Goal: Task Accomplishment & Management: Use online tool/utility

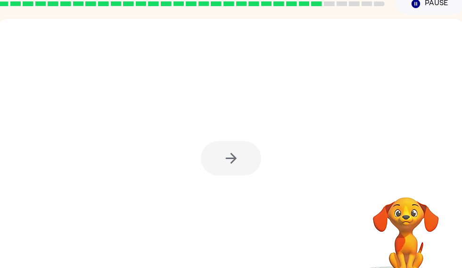
scroll to position [0, 5]
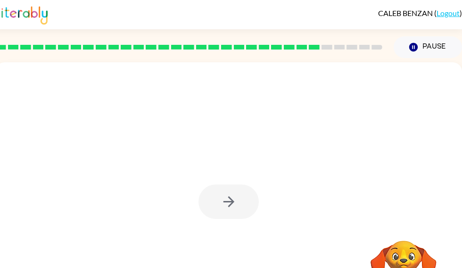
click at [435, 262] on video "Your browser must support playing .mp4 files to use Literably. Please try using…" at bounding box center [403, 273] width 94 height 94
click at [229, 208] on div at bounding box center [228, 201] width 60 height 34
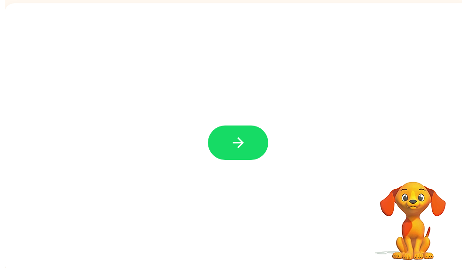
scroll to position [64, 0]
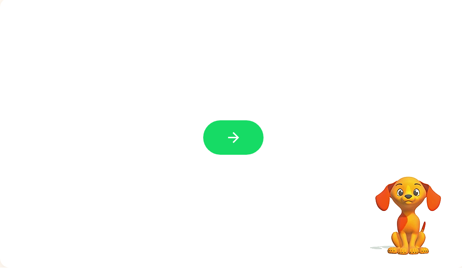
click at [229, 147] on button "button" at bounding box center [233, 138] width 60 height 34
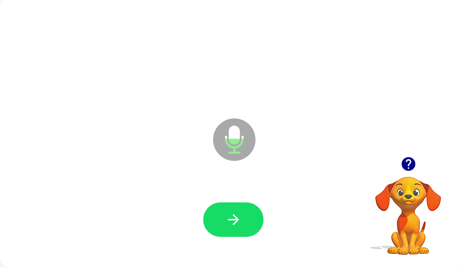
click at [233, 219] on icon "button" at bounding box center [233, 219] width 11 height 11
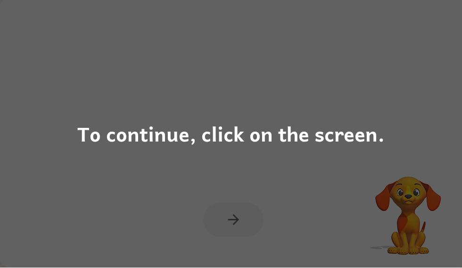
click at [410, 181] on div "To continue, click on the screen." at bounding box center [231, 134] width 462 height 268
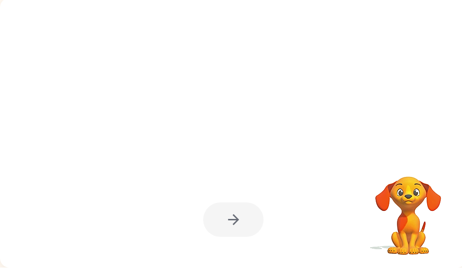
click at [388, 181] on video "Your browser must support playing .mp4 files to use Literably. Please try using…" at bounding box center [408, 209] width 94 height 94
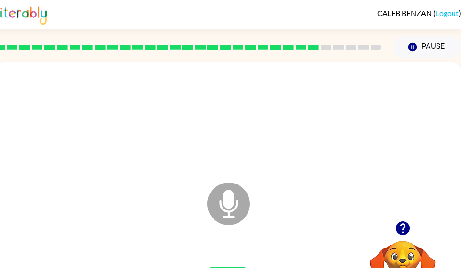
scroll to position [0, 2]
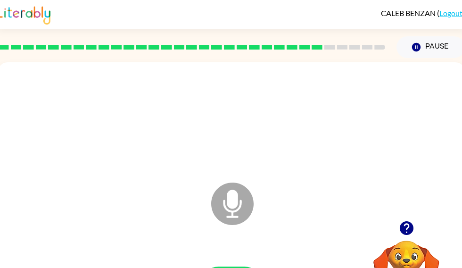
click at [403, 235] on video "Your browser must support playing .mp4 files to use Literably. Please try using…" at bounding box center [406, 273] width 94 height 94
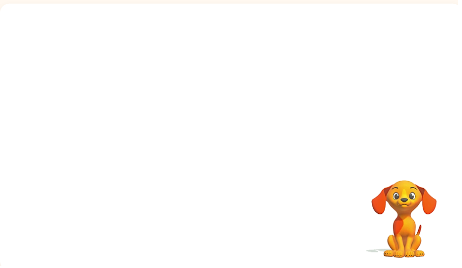
scroll to position [58, 0]
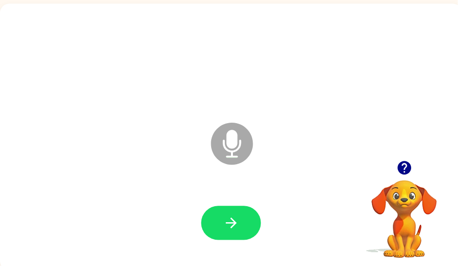
click at [219, 227] on button "button" at bounding box center [233, 225] width 60 height 34
click at [214, 224] on button "button" at bounding box center [233, 225] width 60 height 34
click at [220, 214] on button "button" at bounding box center [233, 225] width 60 height 34
click at [215, 227] on button "button" at bounding box center [233, 225] width 60 height 34
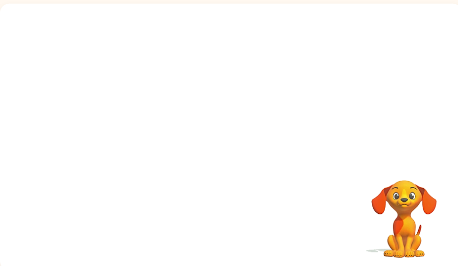
click at [134, 193] on div at bounding box center [233, 225] width 448 height 77
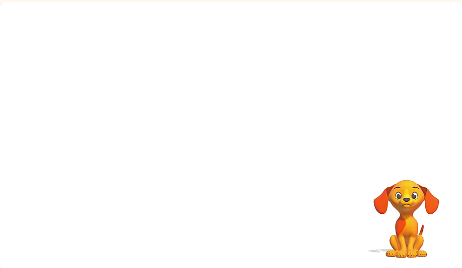
click at [192, 234] on div at bounding box center [232, 223] width 448 height 77
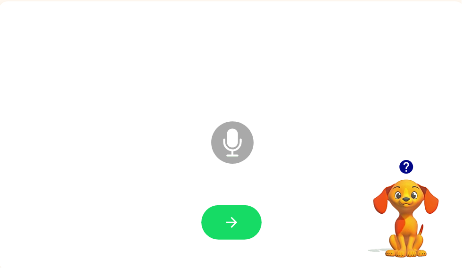
click at [228, 227] on icon "button" at bounding box center [232, 222] width 16 height 16
click at [253, 231] on button "button" at bounding box center [232, 222] width 60 height 34
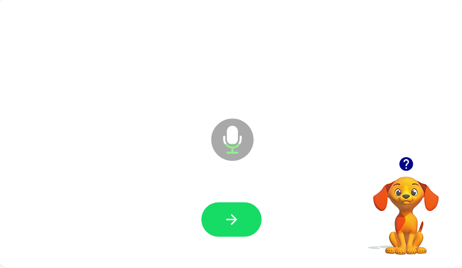
scroll to position [56, 1]
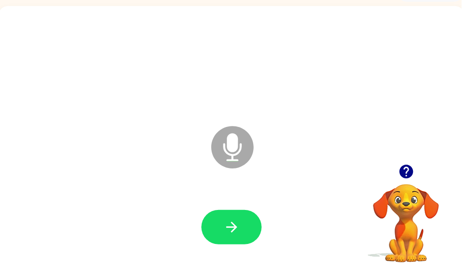
click at [239, 236] on icon "button" at bounding box center [232, 227] width 16 height 16
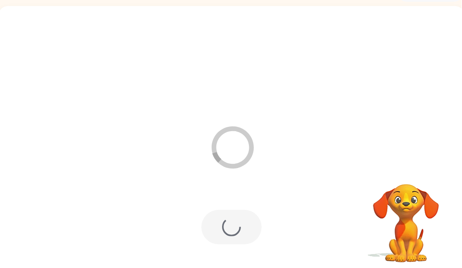
click at [1, 216] on div "Loader Your response is being sent to our graders" at bounding box center [232, 140] width 467 height 269
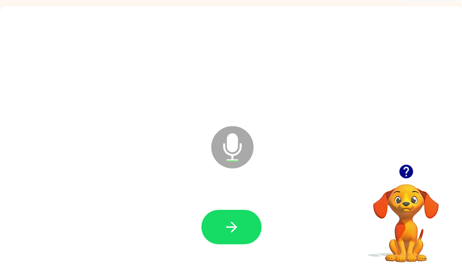
click at [253, 213] on button "button" at bounding box center [232, 227] width 60 height 34
click at [236, 217] on button "button" at bounding box center [232, 227] width 60 height 34
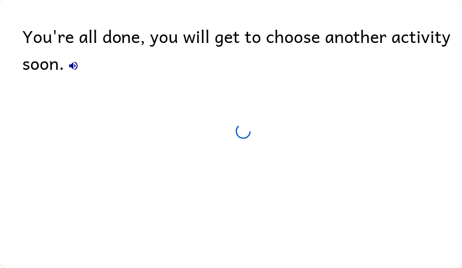
scroll to position [47, 1]
